Goal: Information Seeking & Learning: Learn about a topic

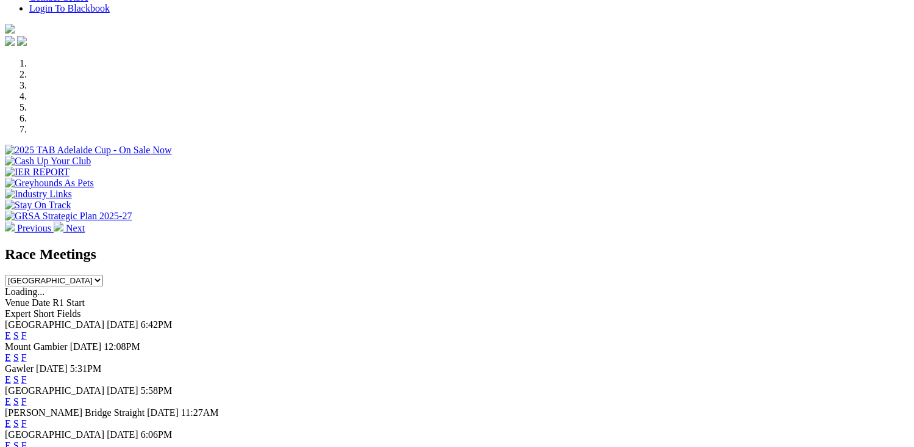
scroll to position [488, 0]
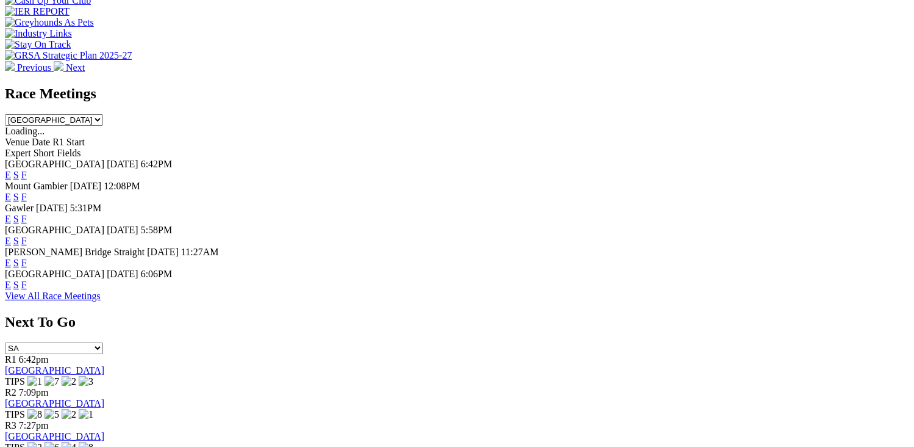
click at [27, 214] on link "F" at bounding box center [23, 219] width 5 height 10
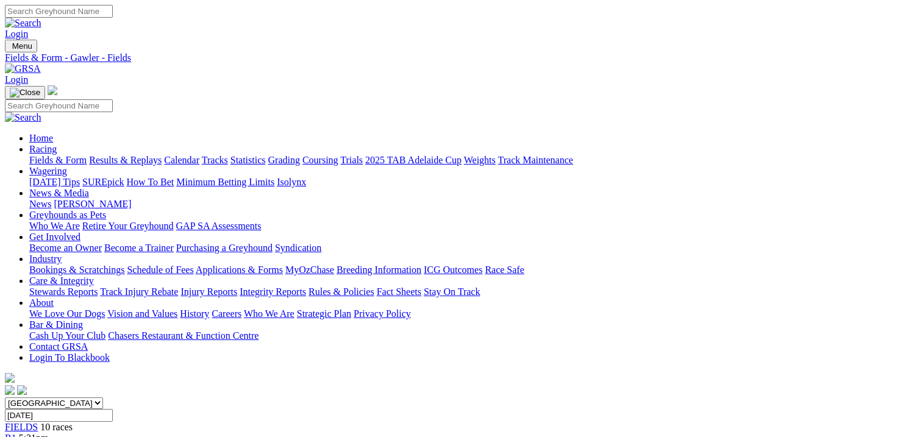
click at [162, 155] on link "Results & Replays" at bounding box center [125, 160] width 73 height 10
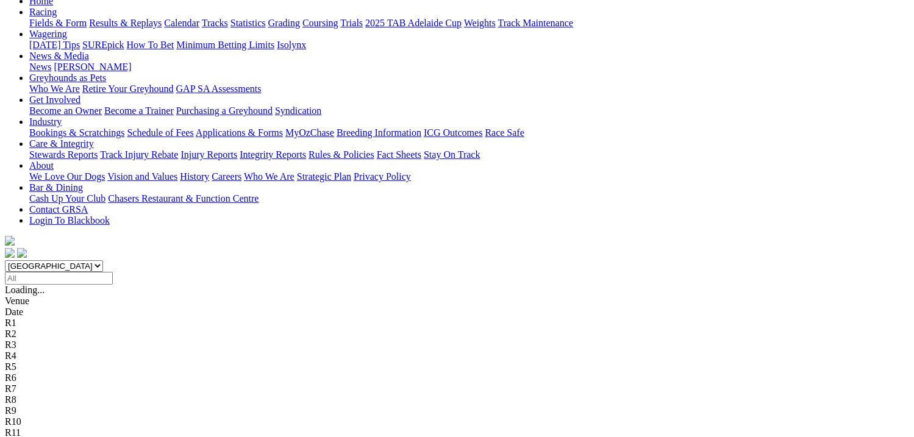
scroll to position [183, 0]
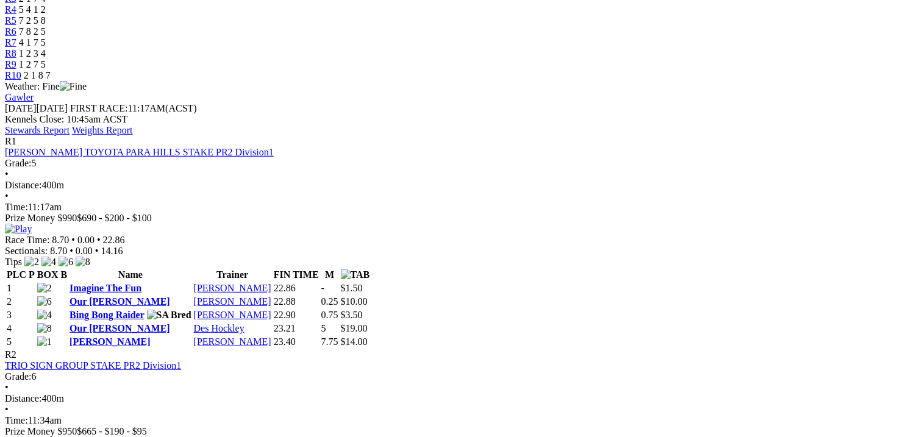
scroll to position [488, 0]
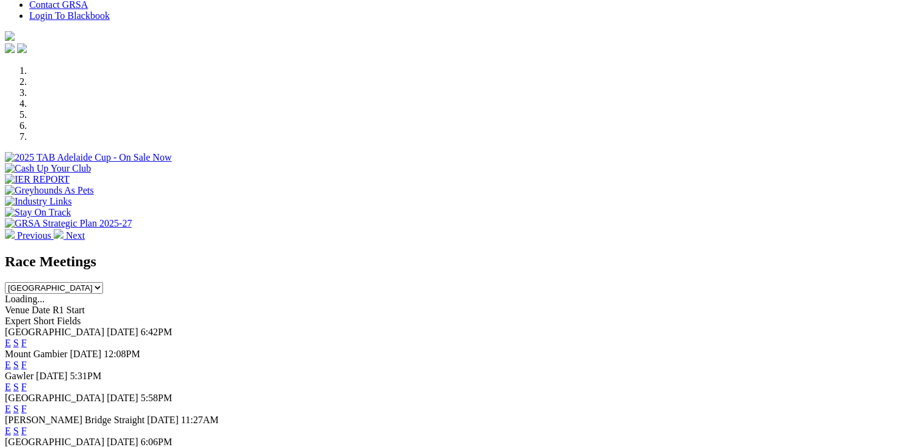
scroll to position [366, 0]
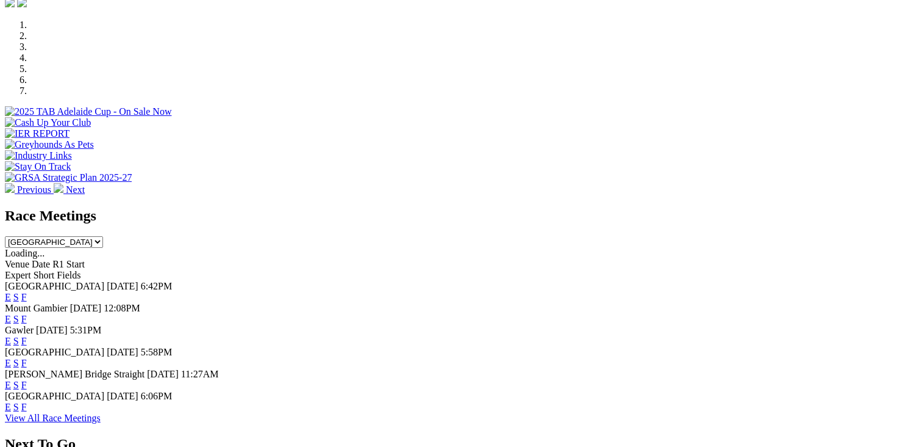
click at [27, 292] on link "F" at bounding box center [23, 297] width 5 height 10
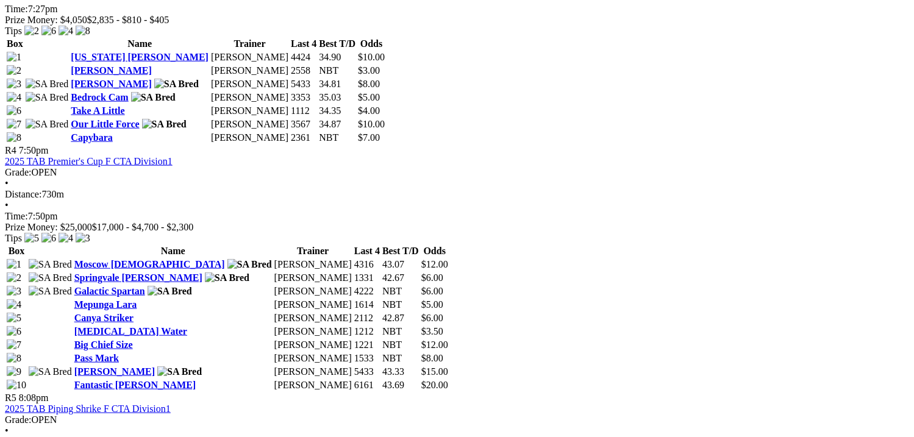
scroll to position [1159, 0]
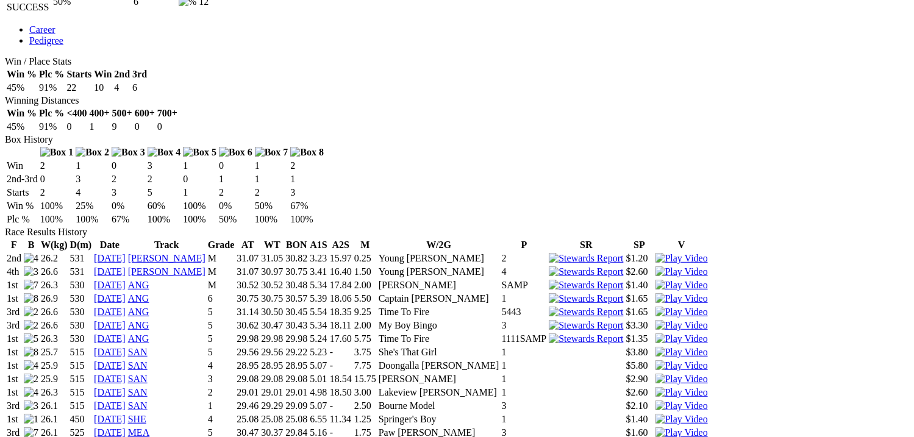
scroll to position [671, 0]
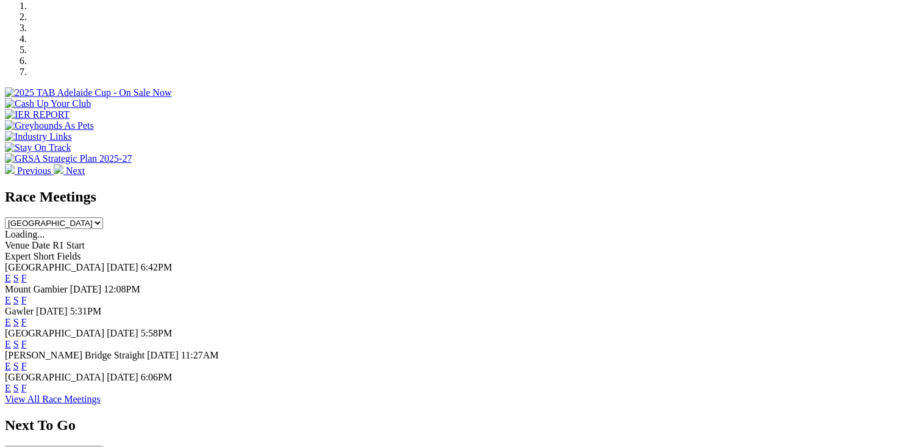
scroll to position [305, 0]
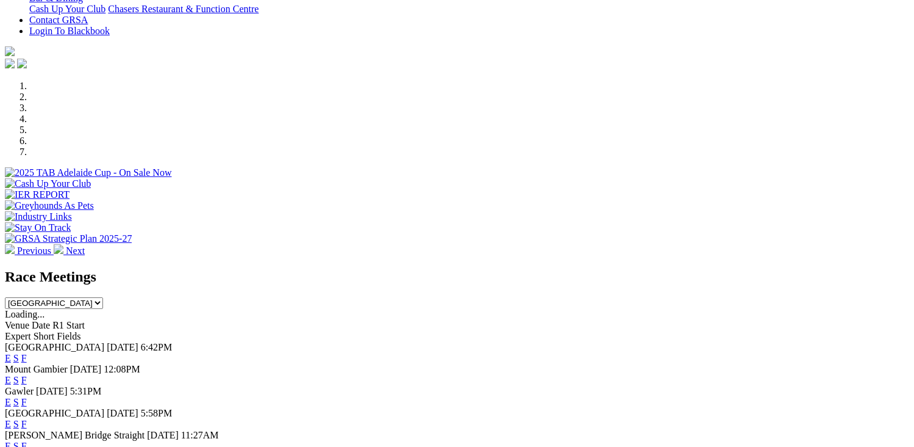
click at [27, 353] on link "F" at bounding box center [23, 358] width 5 height 10
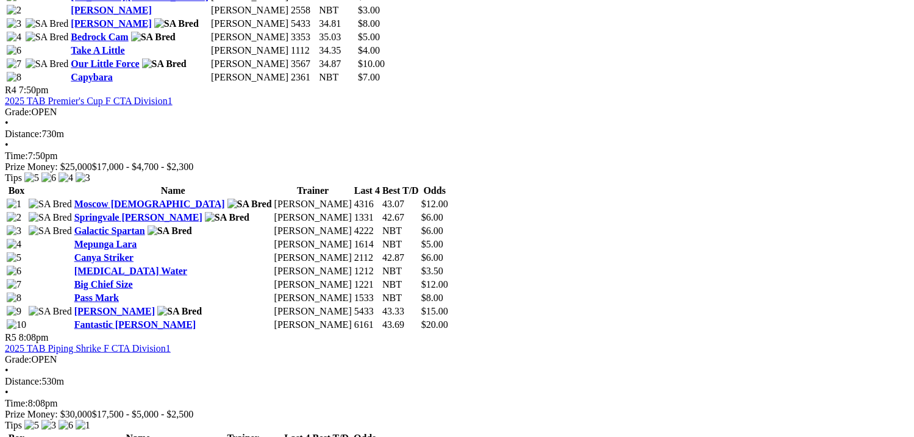
scroll to position [1220, 0]
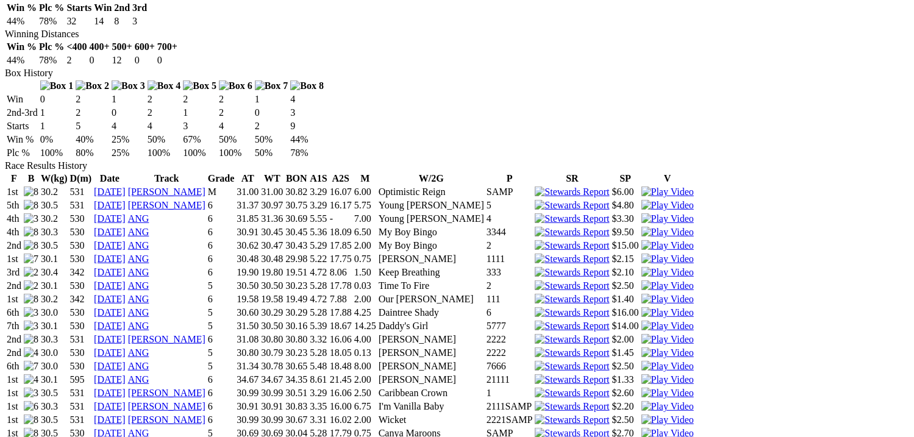
scroll to position [732, 0]
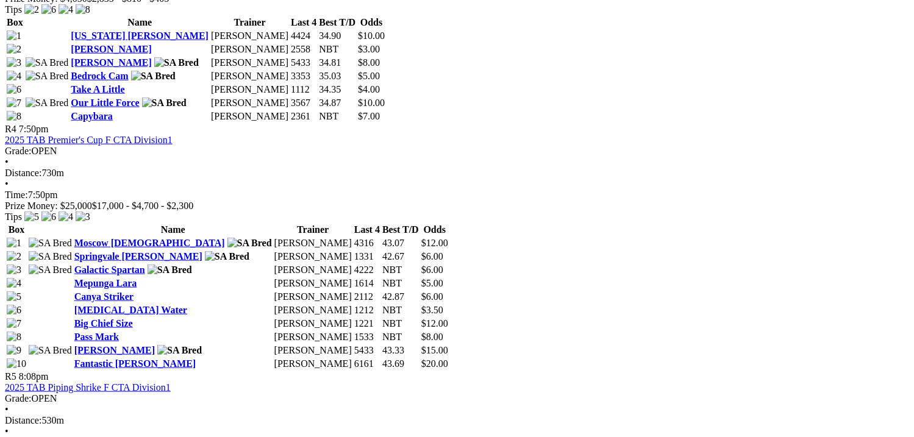
scroll to position [1342, 0]
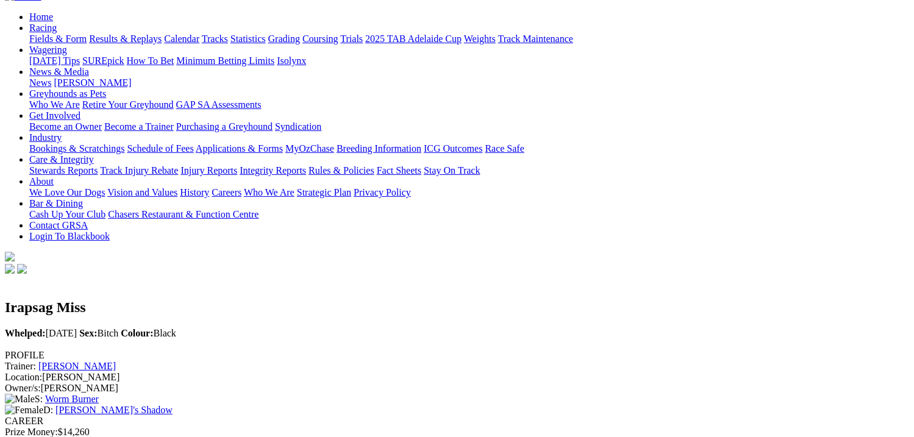
scroll to position [122, 0]
click at [173, 404] on link "Sidney's Shadow" at bounding box center [114, 409] width 117 height 10
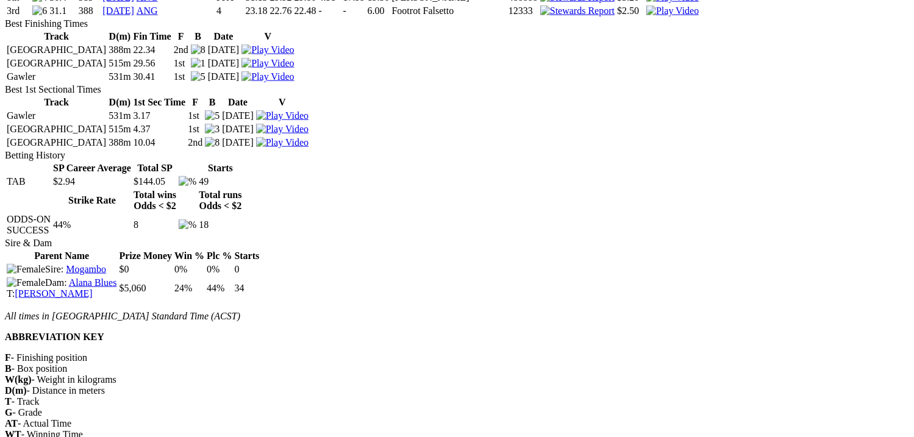
scroll to position [1647, 0]
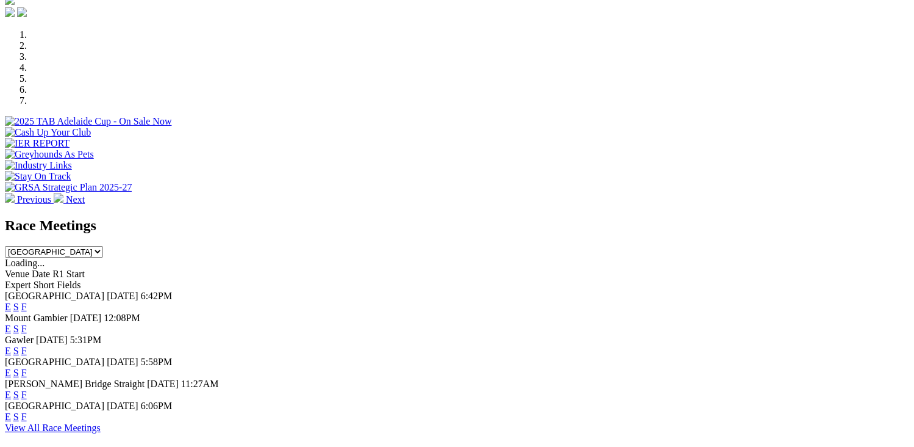
scroll to position [427, 0]
